Goal: Navigation & Orientation: Find specific page/section

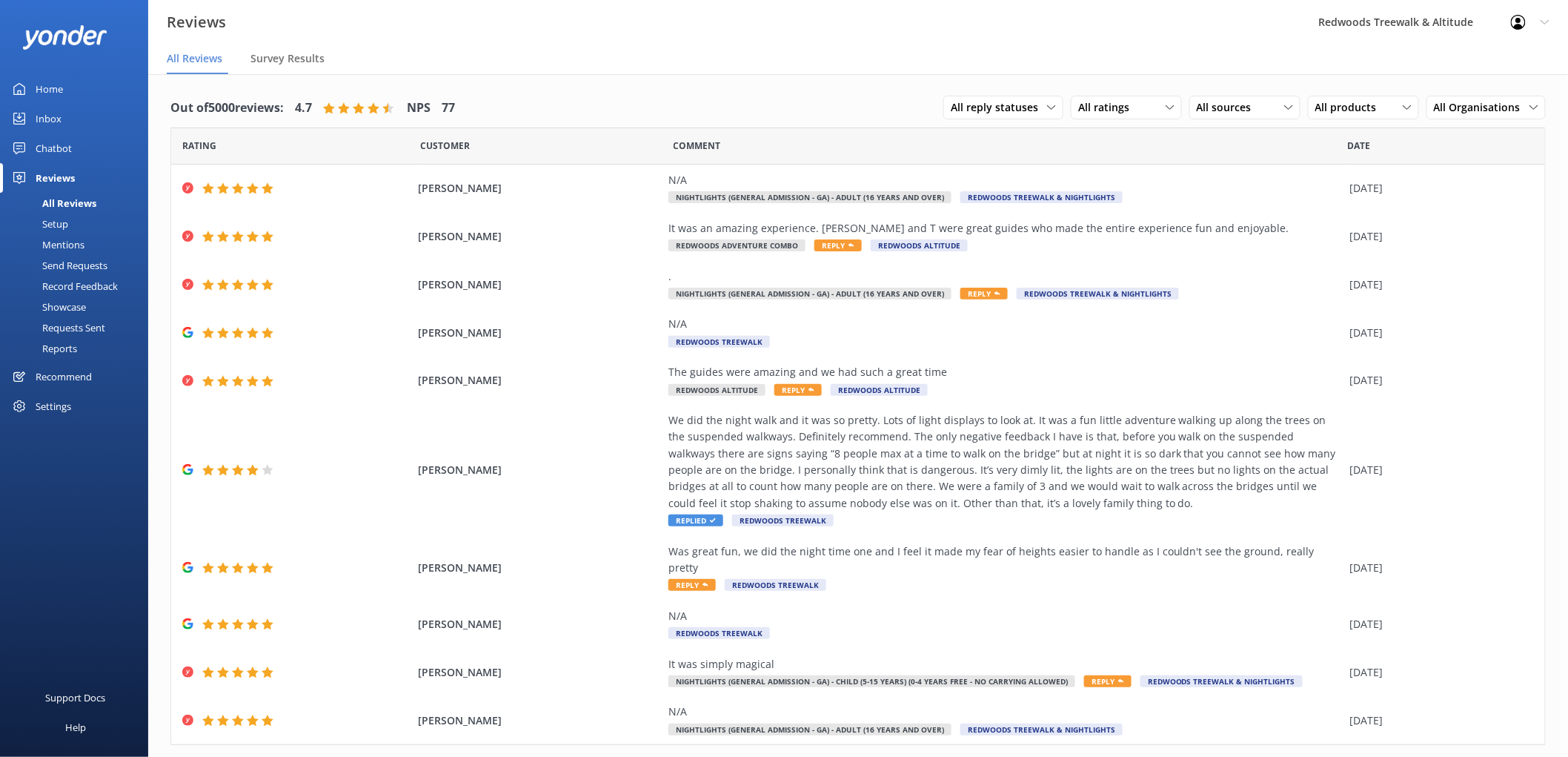
click at [92, 117] on link "Inbox" at bounding box center [74, 119] width 148 height 29
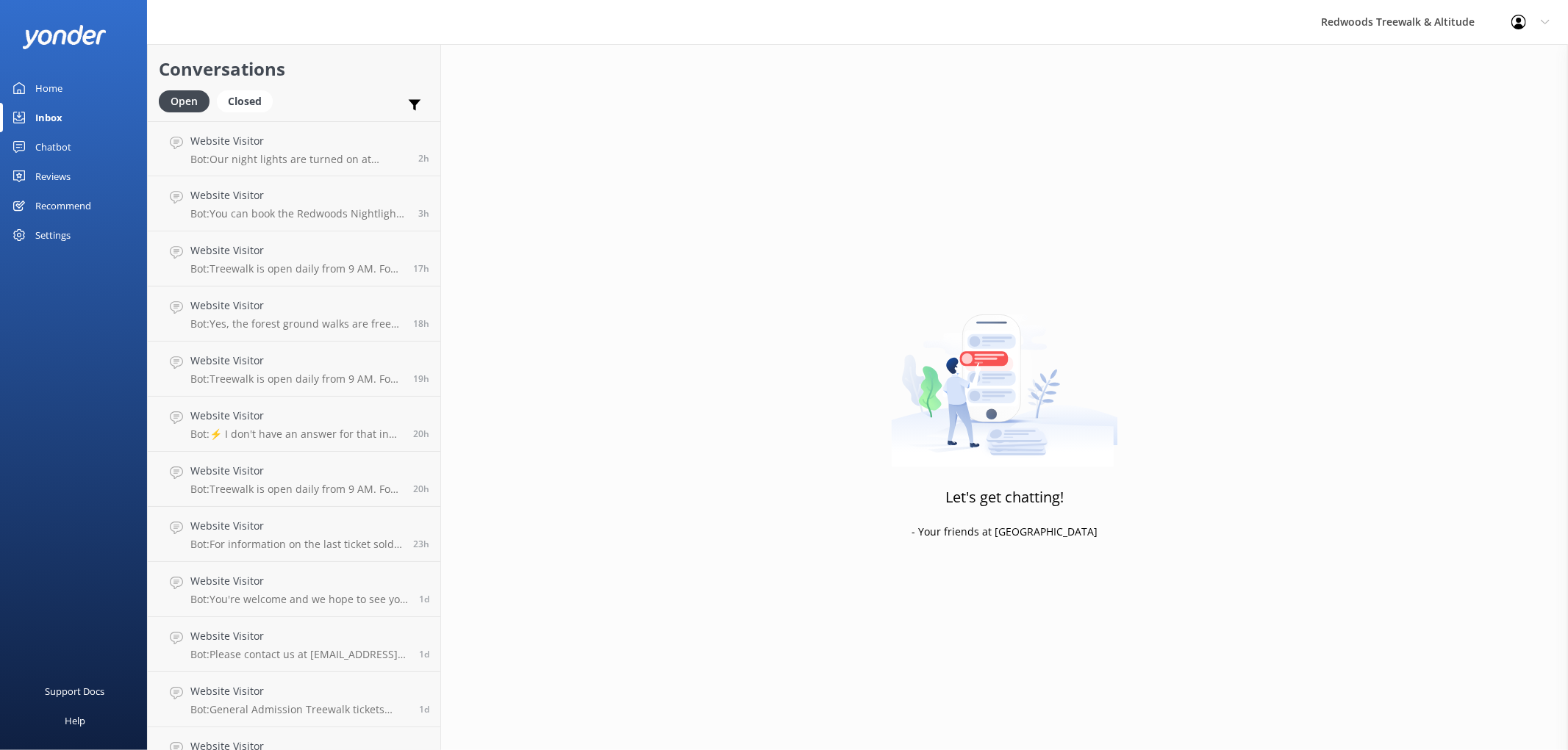
click at [65, 162] on div "Reviews" at bounding box center [52, 176] width 35 height 29
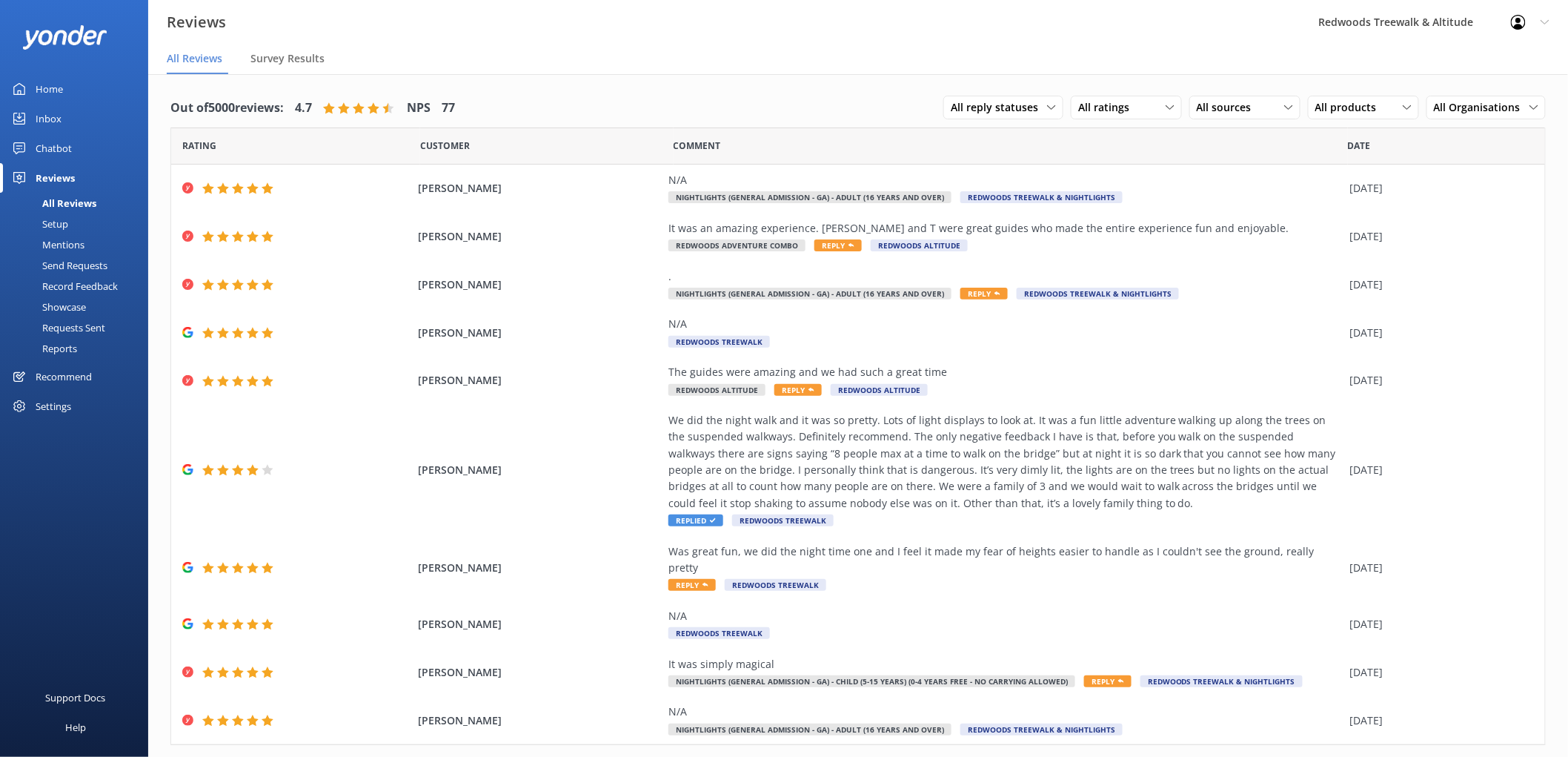
click at [70, 114] on link "Inbox" at bounding box center [74, 119] width 148 height 29
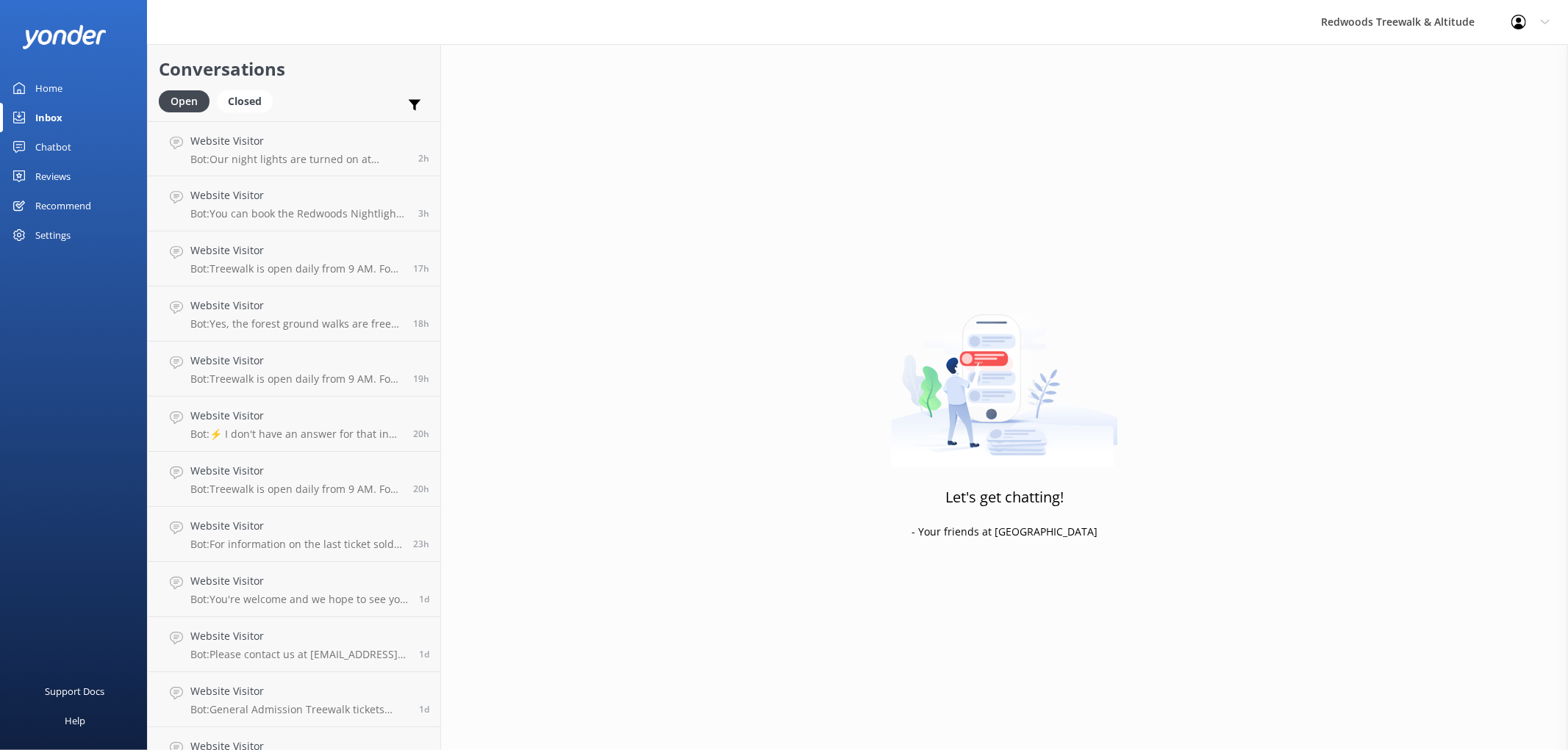
click at [72, 92] on link "Home" at bounding box center [73, 88] width 147 height 29
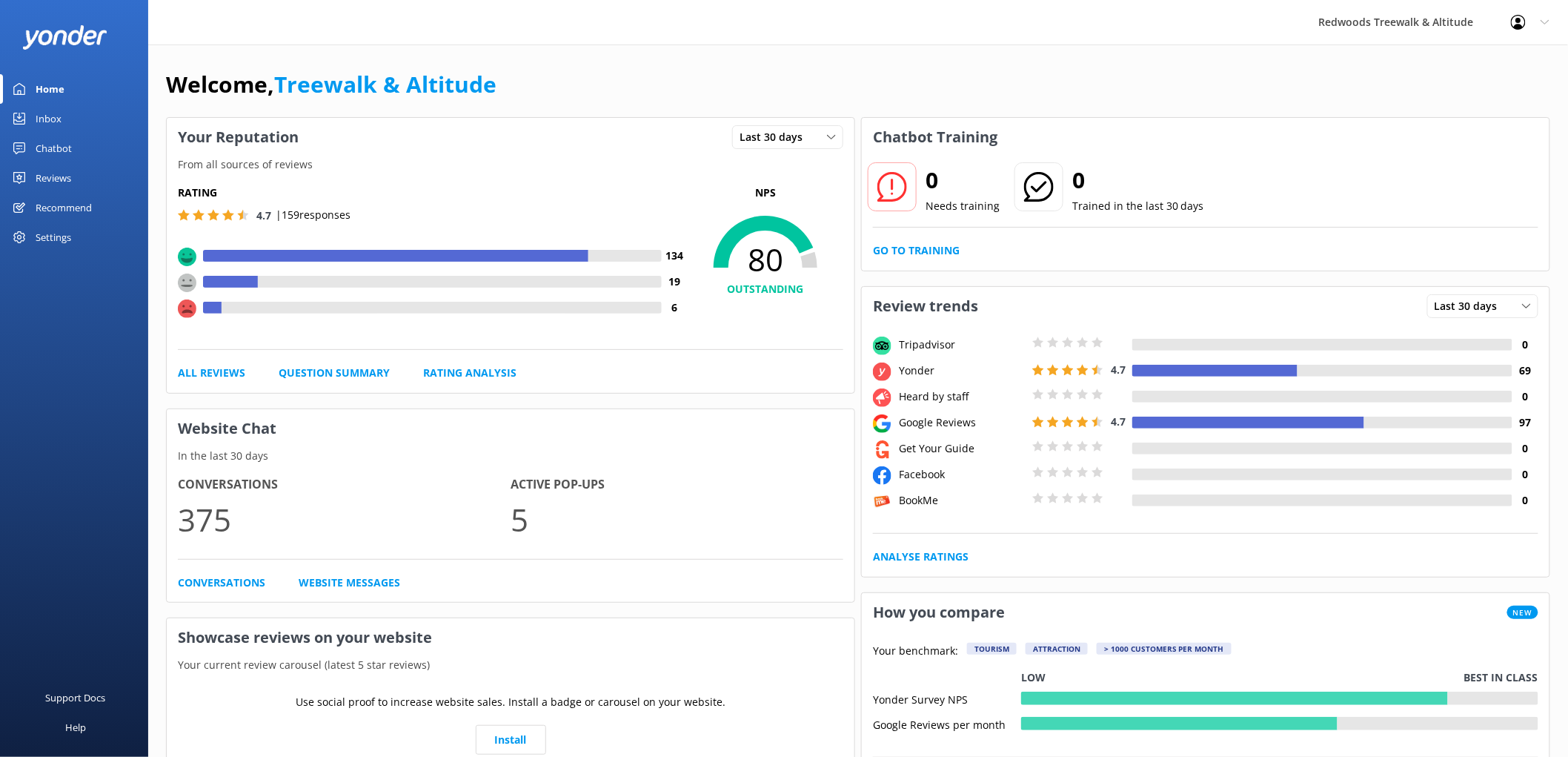
click at [52, 177] on div "Reviews" at bounding box center [53, 177] width 35 height 29
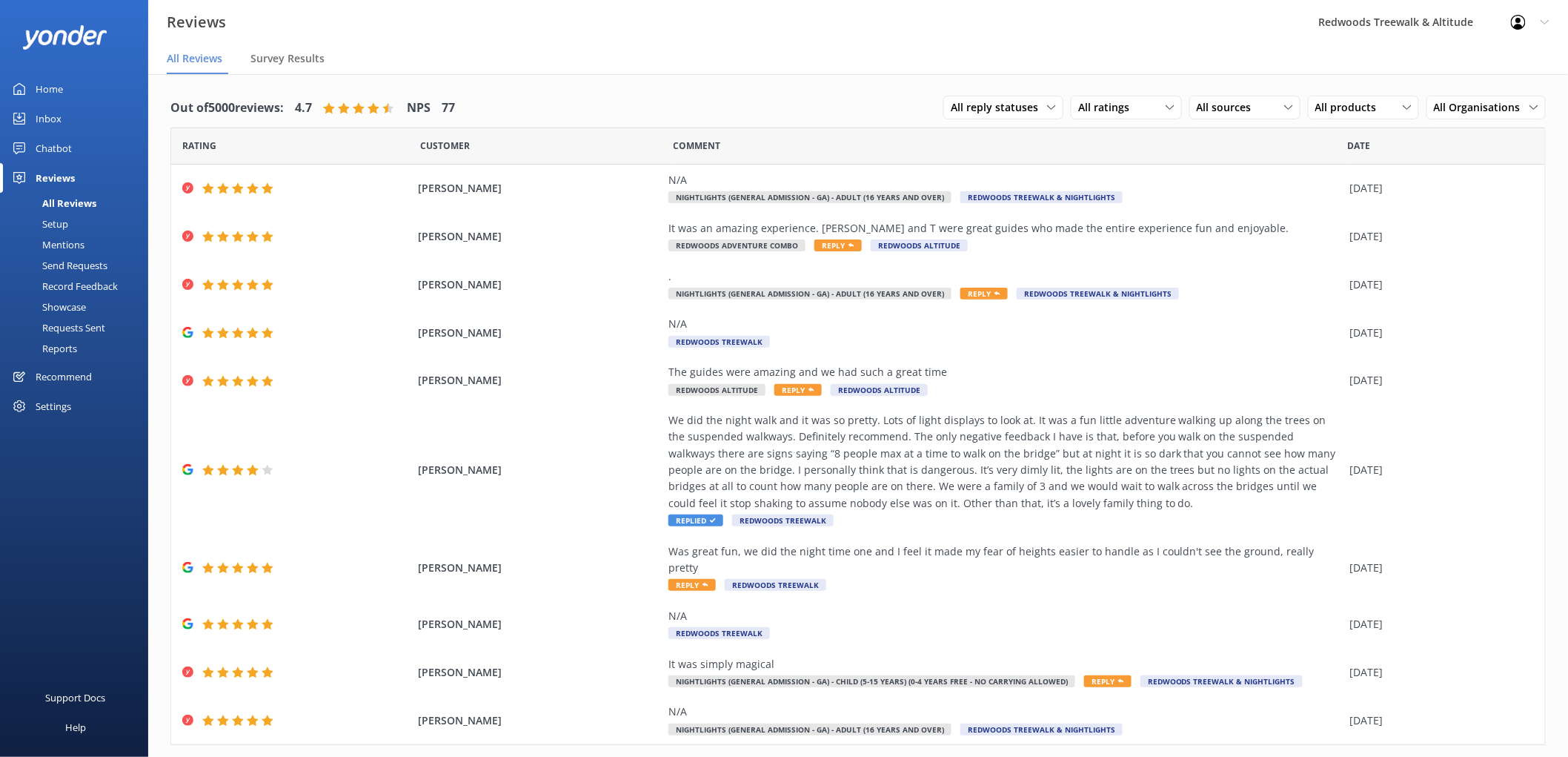
click at [74, 126] on link "Inbox" at bounding box center [74, 119] width 148 height 29
